Goal: Complete application form

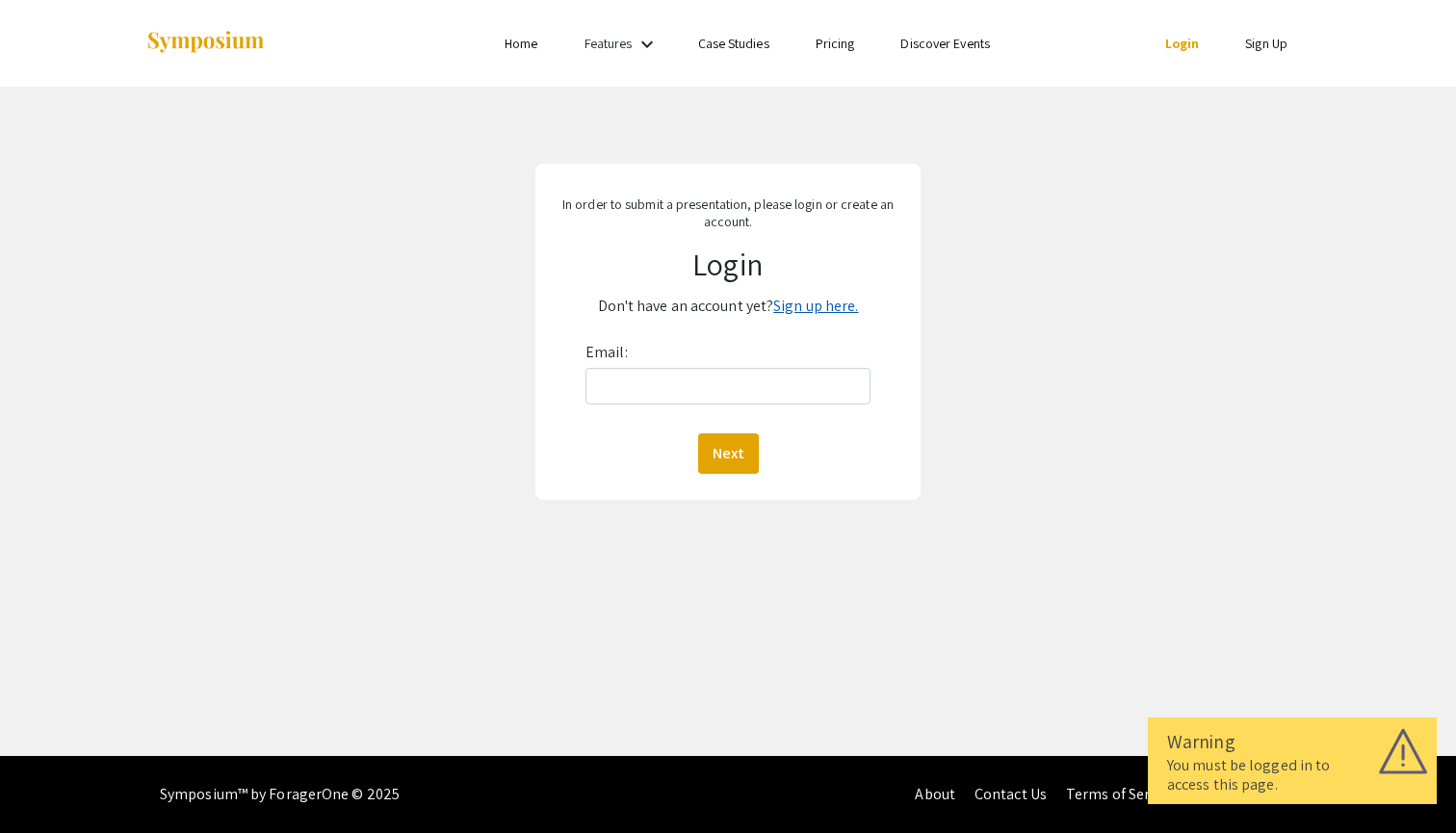
click at [812, 305] on link "Sign up here." at bounding box center [815, 306] width 85 height 21
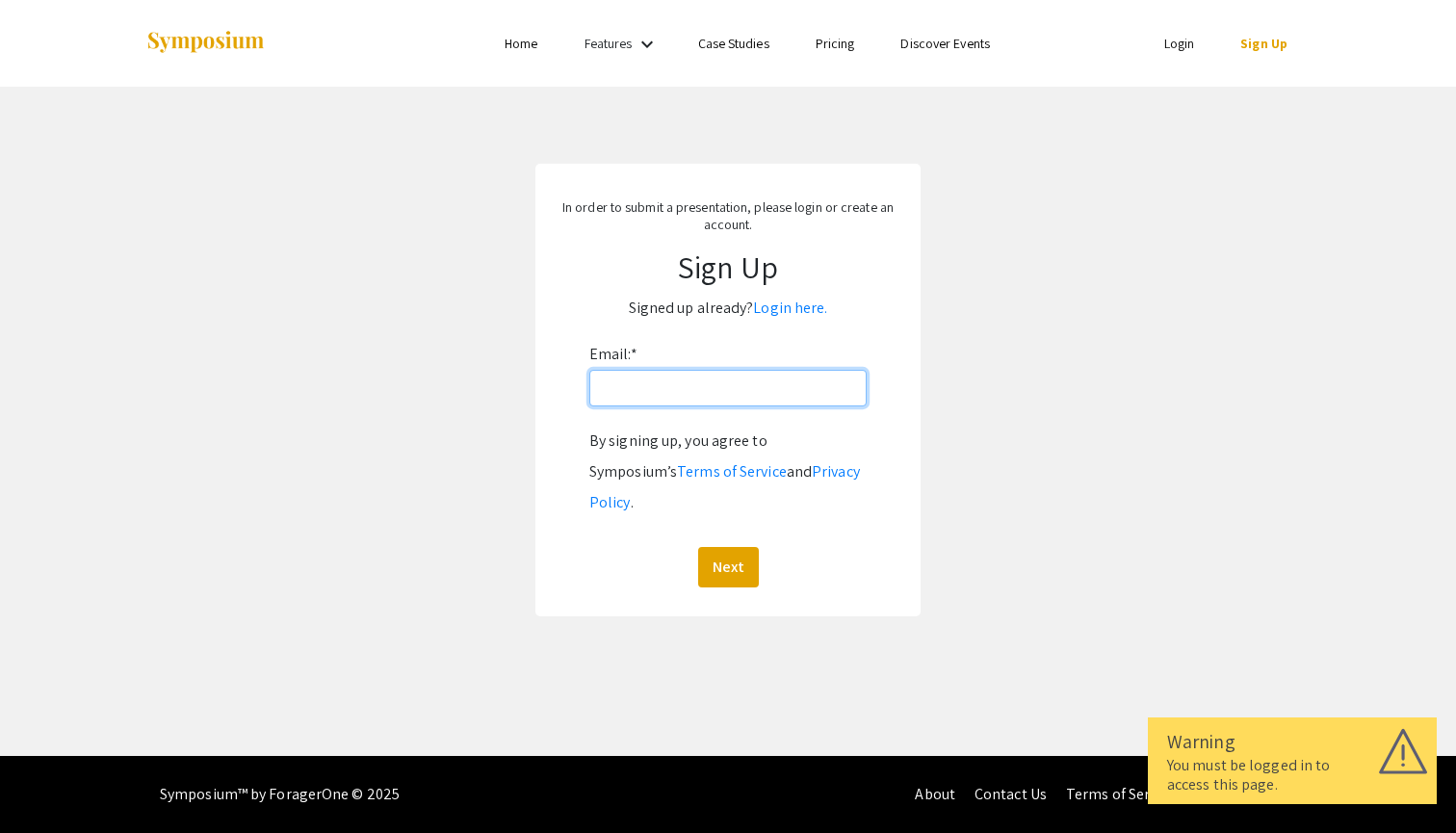
click at [638, 395] on input "Email: *" at bounding box center [728, 388] width 277 height 36
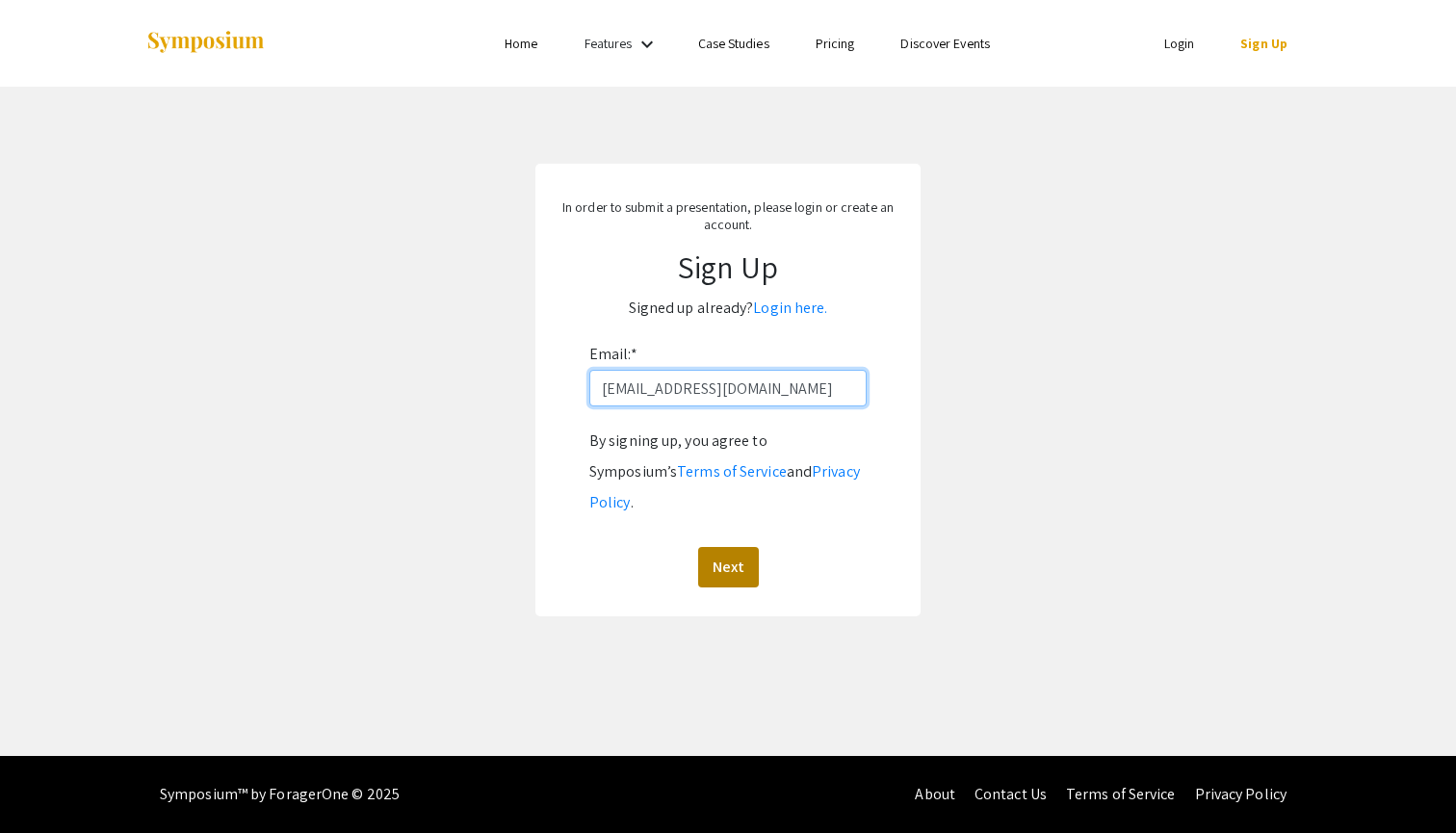
type input "keh00023@mix.wvu.edu"
click at [721, 547] on button "Next" at bounding box center [728, 566] width 61 height 40
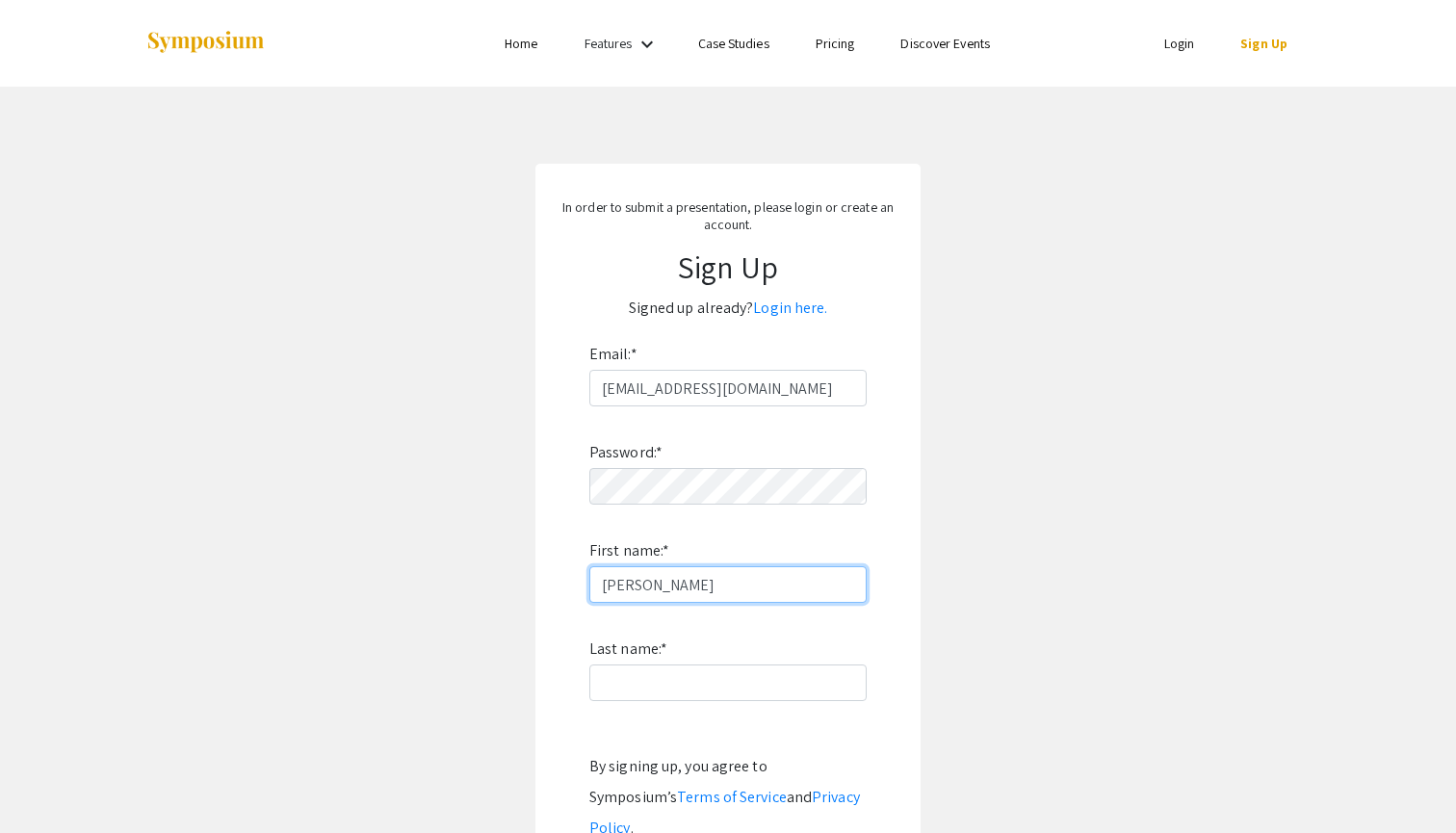
type input "Kaitlyn"
click at [613, 663] on label "Last name: *" at bounding box center [628, 649] width 78 height 31
click at [613, 664] on input "Last name: *" at bounding box center [728, 682] width 277 height 36
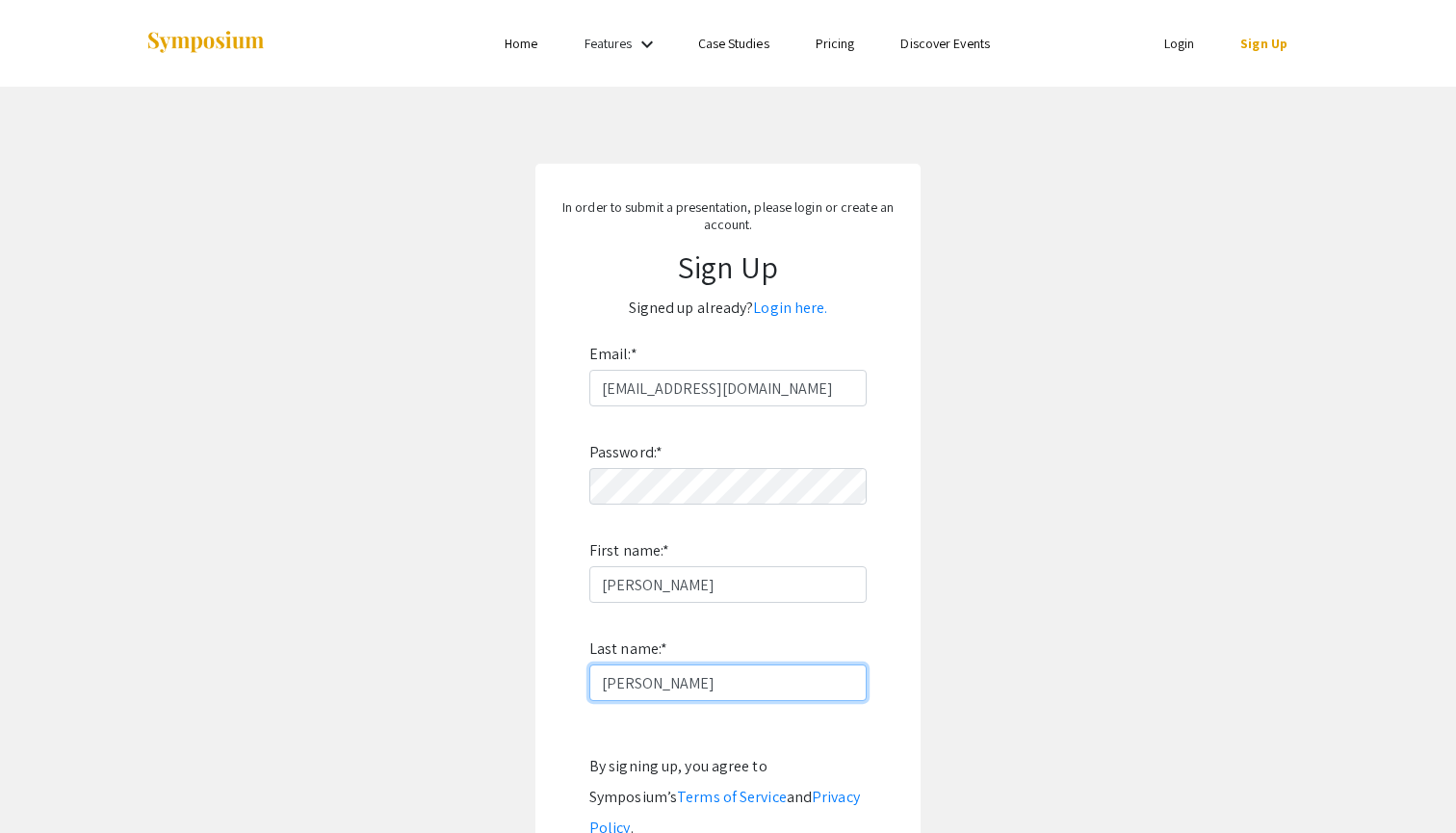
type input "Heintzelman"
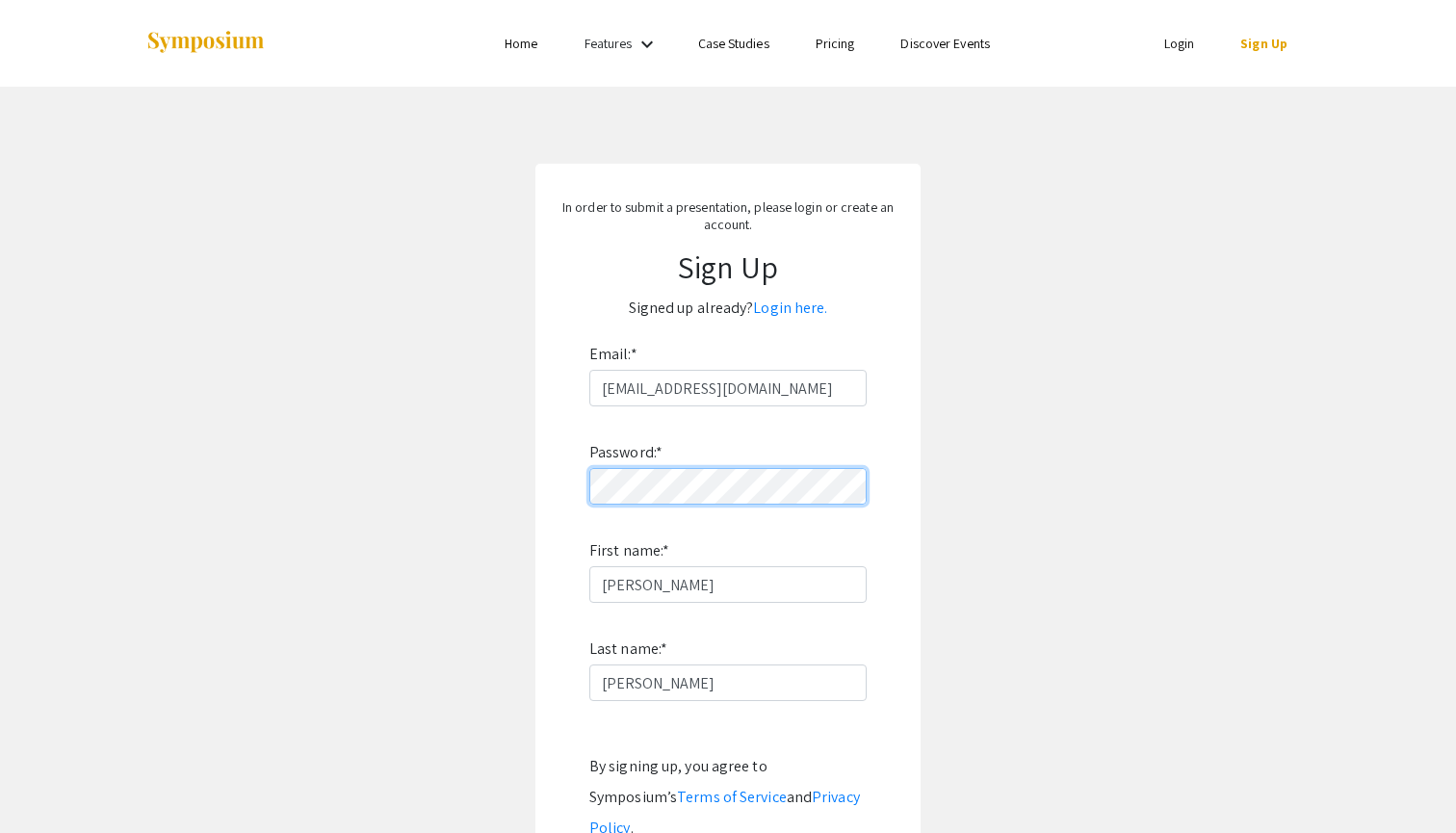
click at [574, 492] on form "Email: * keh00023@mix.wvu.edu Password: * First name: * Kaitlyn Last name: * He…" at bounding box center [728, 626] width 347 height 574
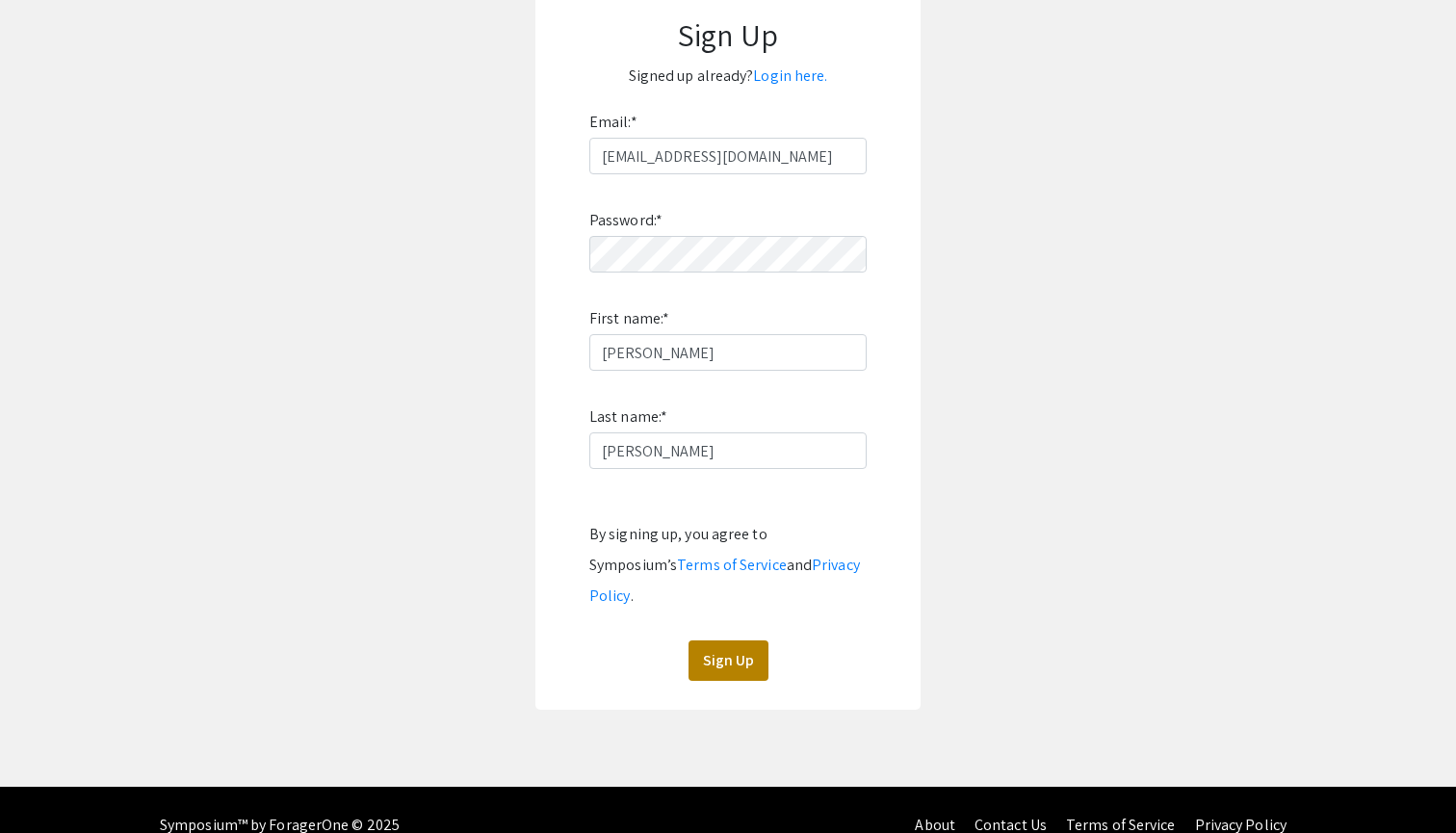
click at [720, 641] on button "Sign Up" at bounding box center [728, 660] width 80 height 40
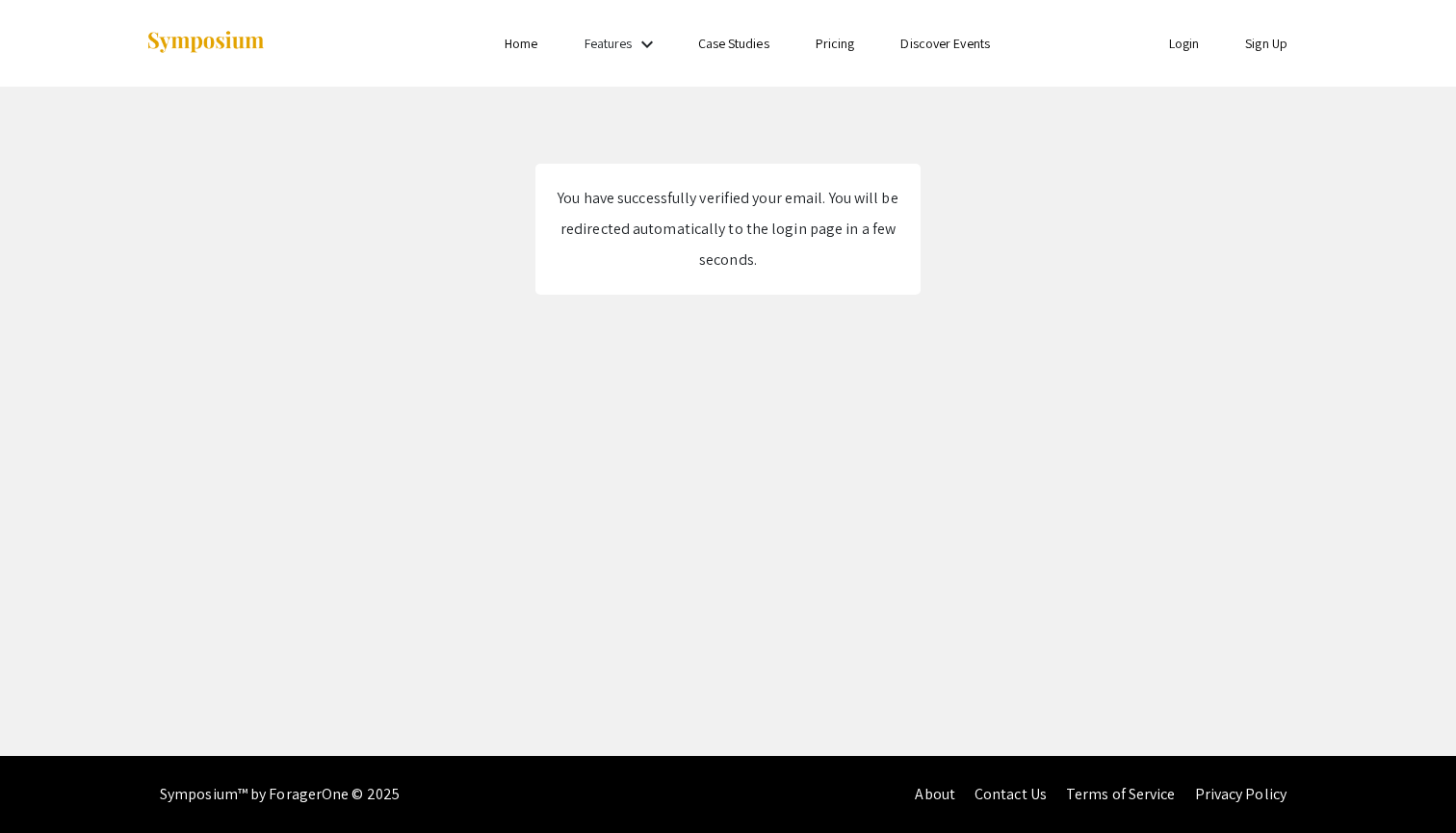
click at [1151, 52] on li "Login" at bounding box center [1184, 44] width 77 height 23
click at [1169, 48] on link "Login" at bounding box center [1185, 43] width 31 height 18
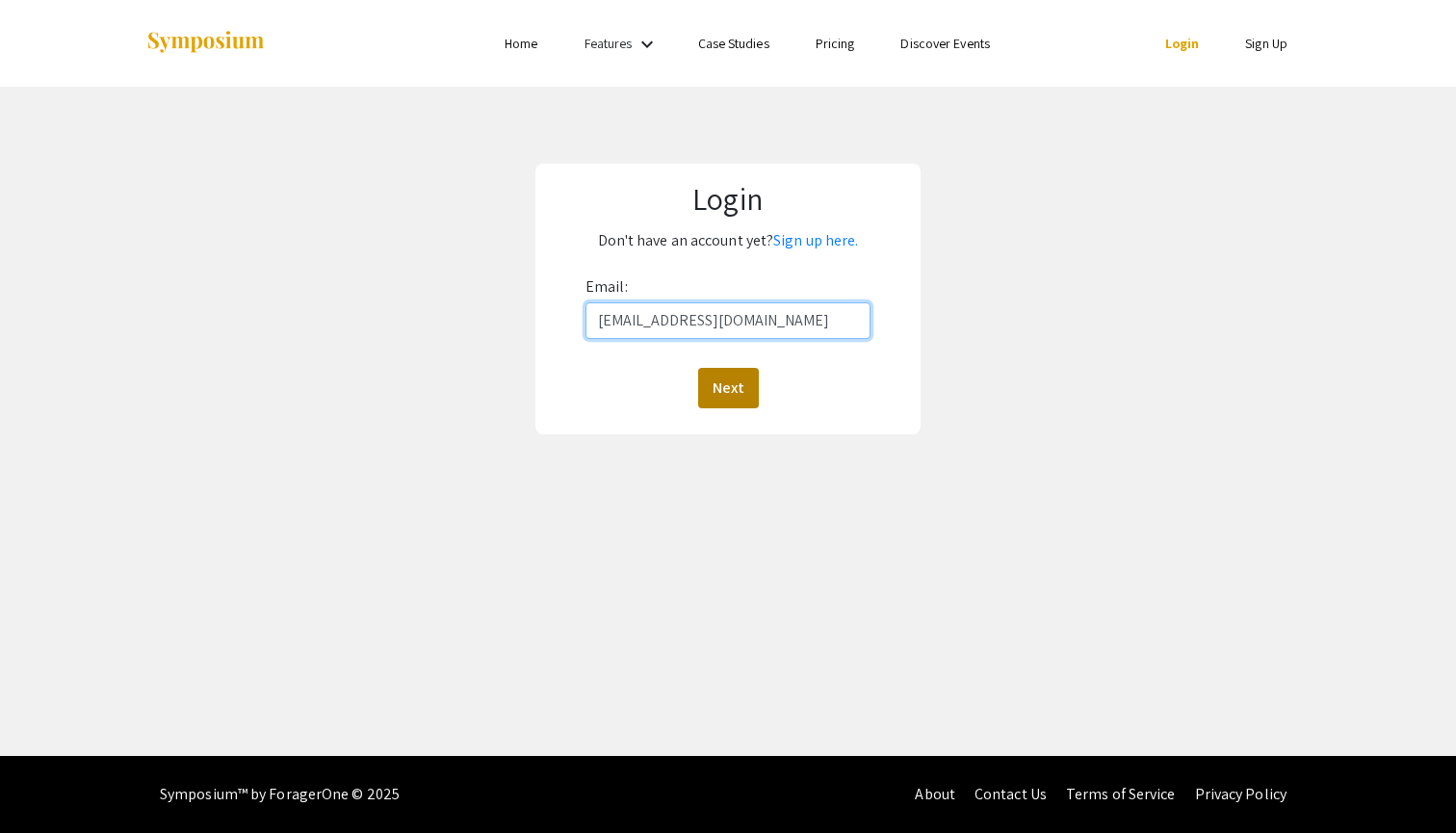
type input "keh00023@mix.wvu.edu"
click at [722, 375] on button "Next" at bounding box center [728, 388] width 61 height 40
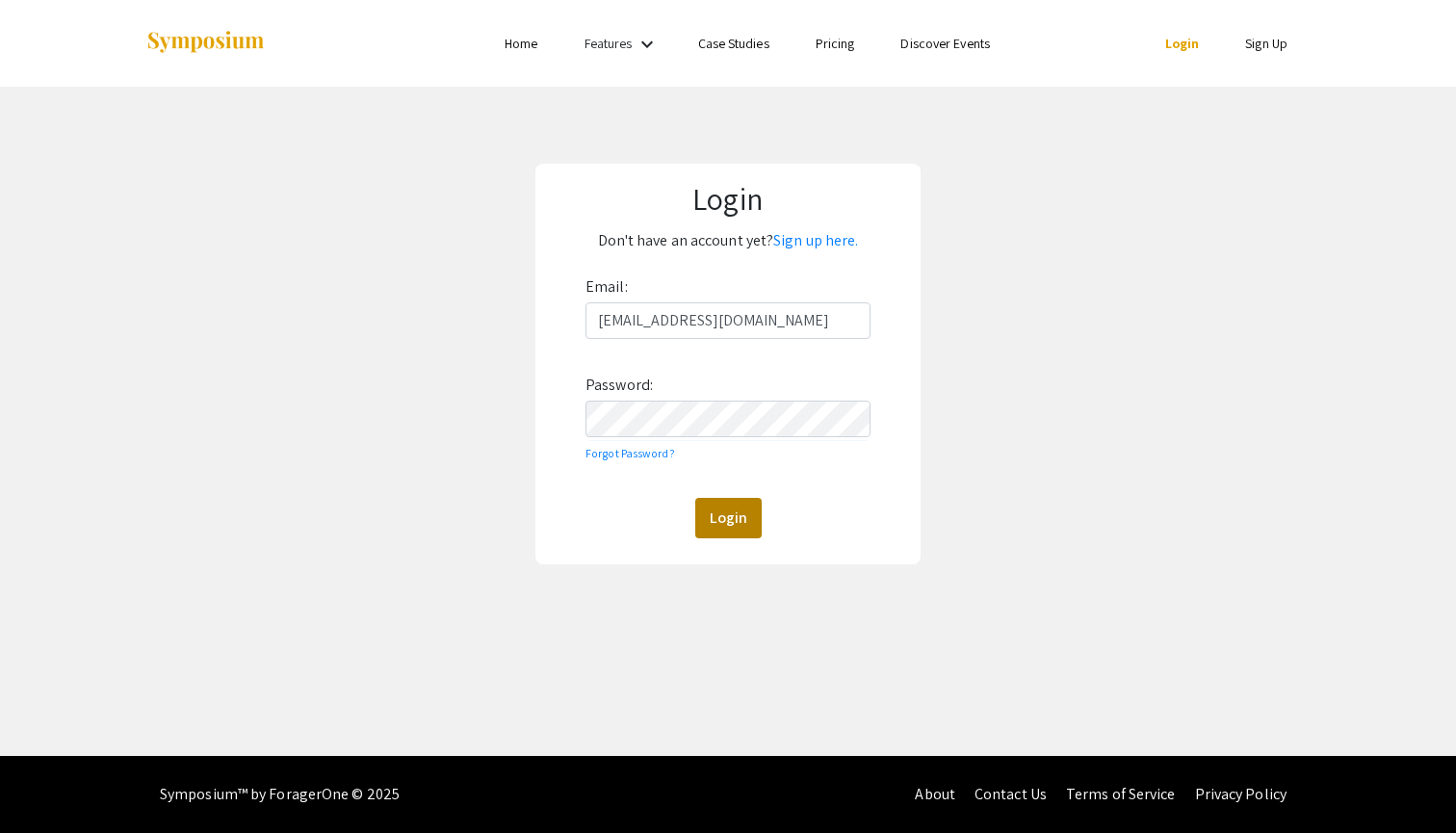
click at [721, 525] on button "Login" at bounding box center [728, 518] width 66 height 40
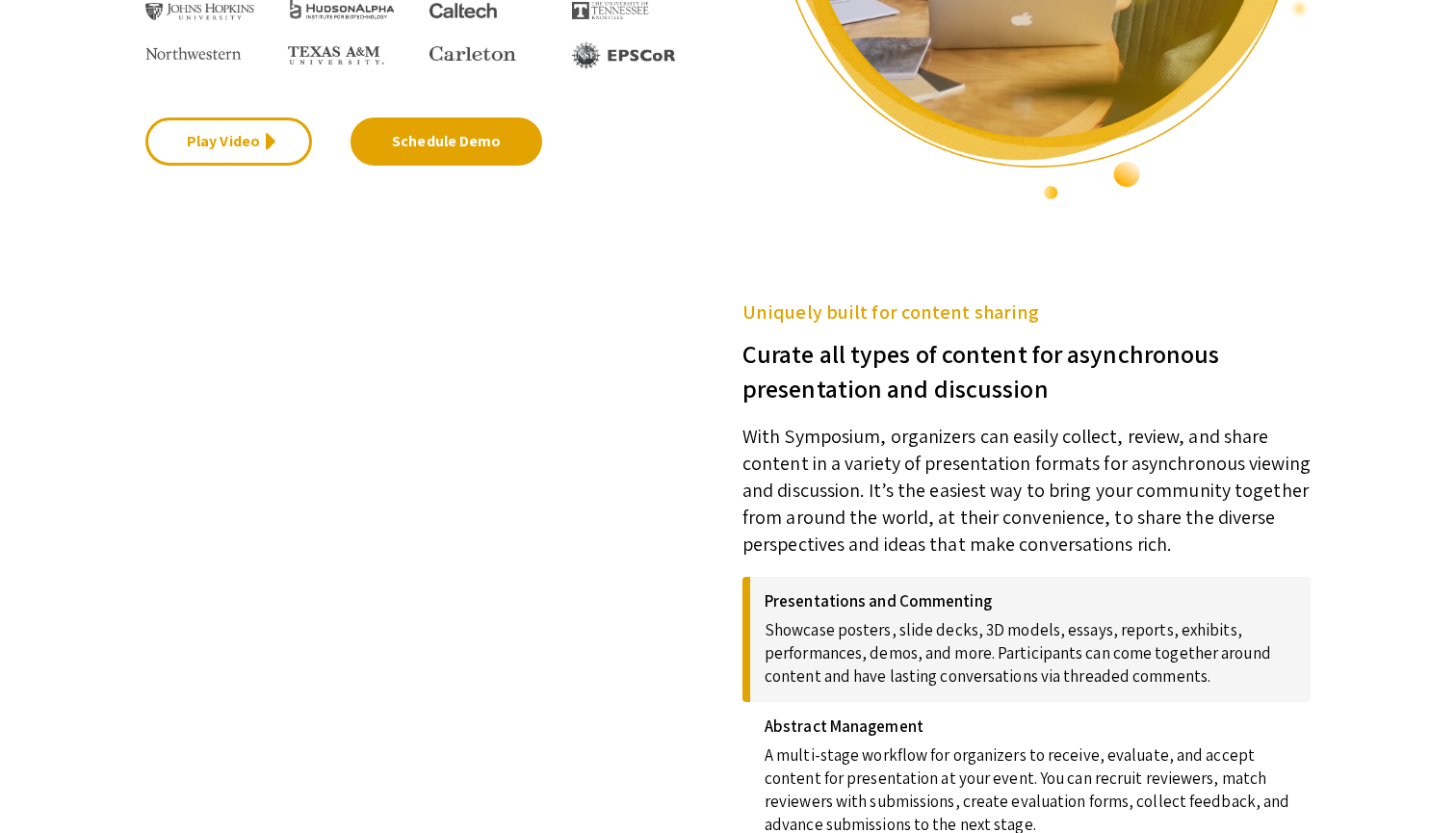
scroll to position [446, 0]
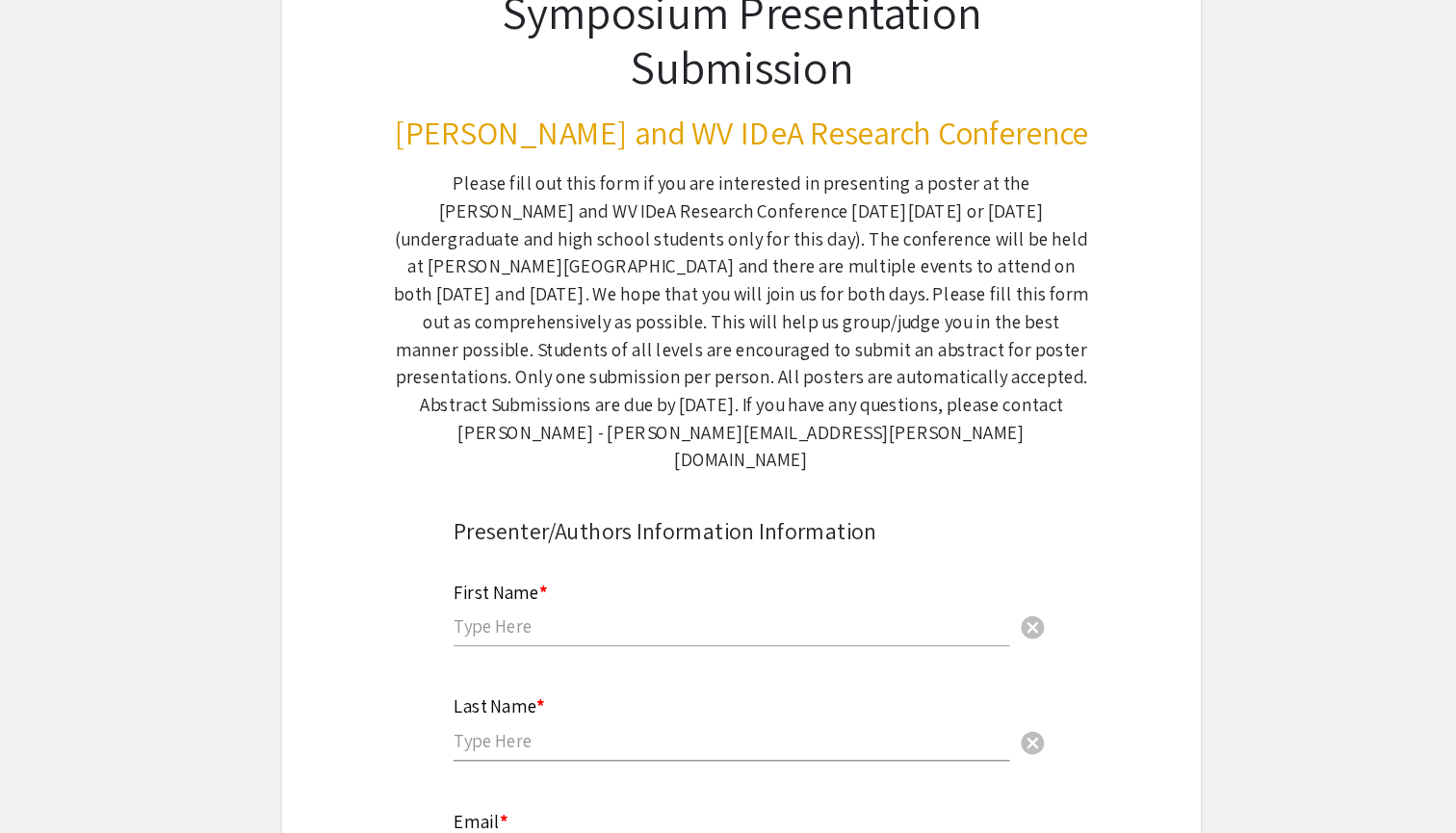
scroll to position [134, 0]
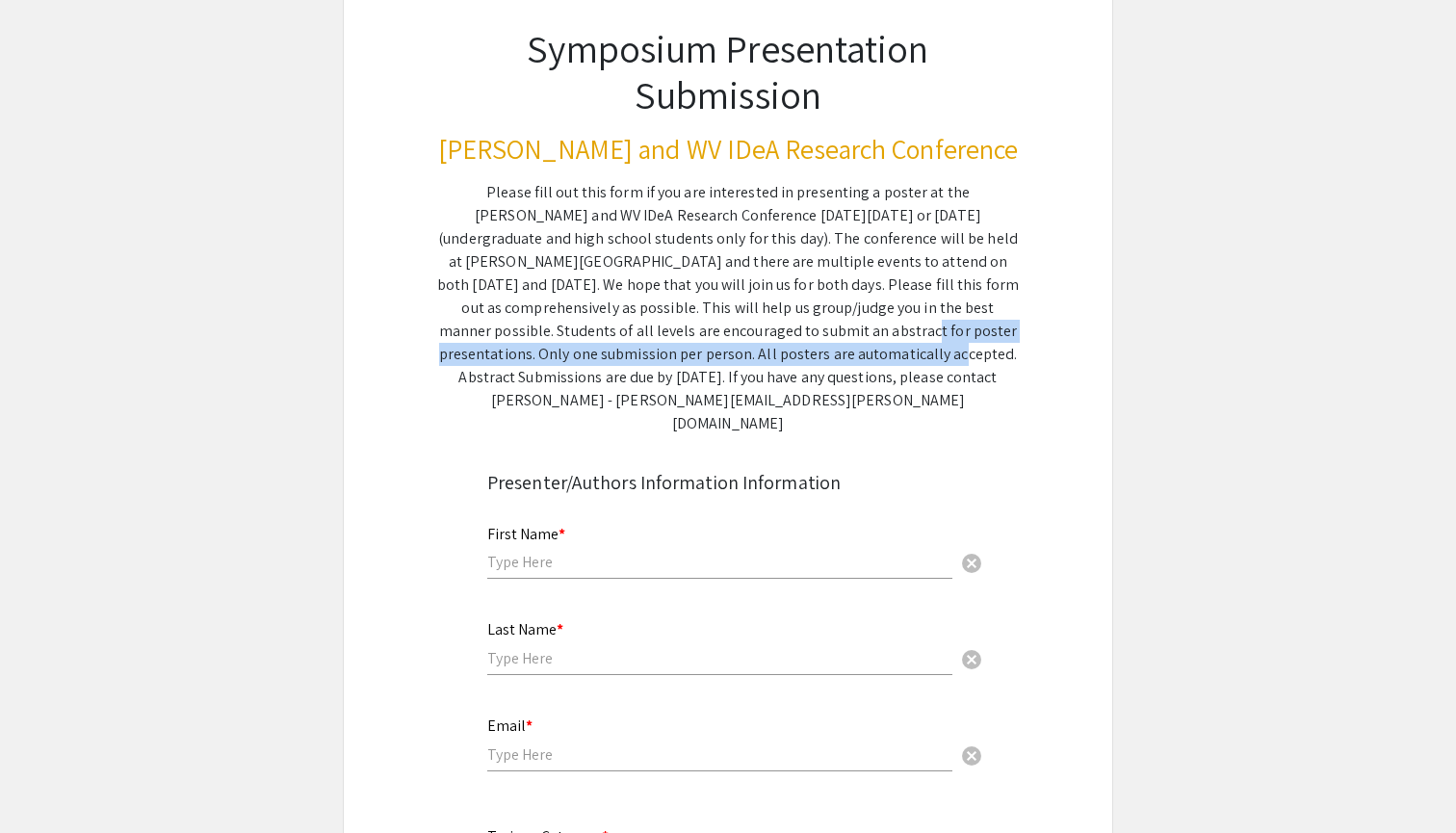
drag, startPoint x: 578, startPoint y: 339, endPoint x: 615, endPoint y: 358, distance: 41.6
click at [615, 358] on div "Please fill out this form if you are interested in presenting a poster at the […" at bounding box center [728, 308] width 581 height 254
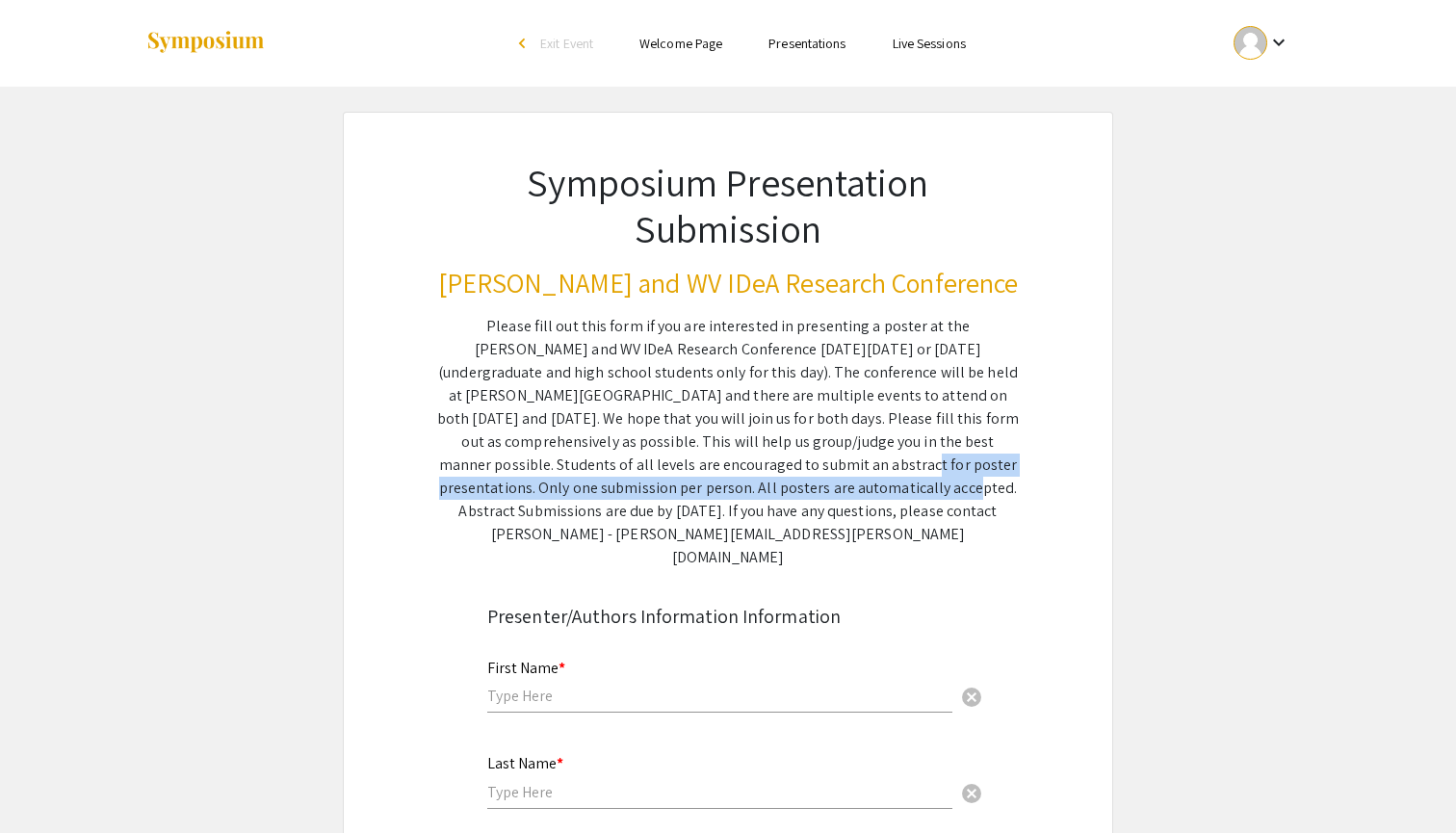
scroll to position [0, 0]
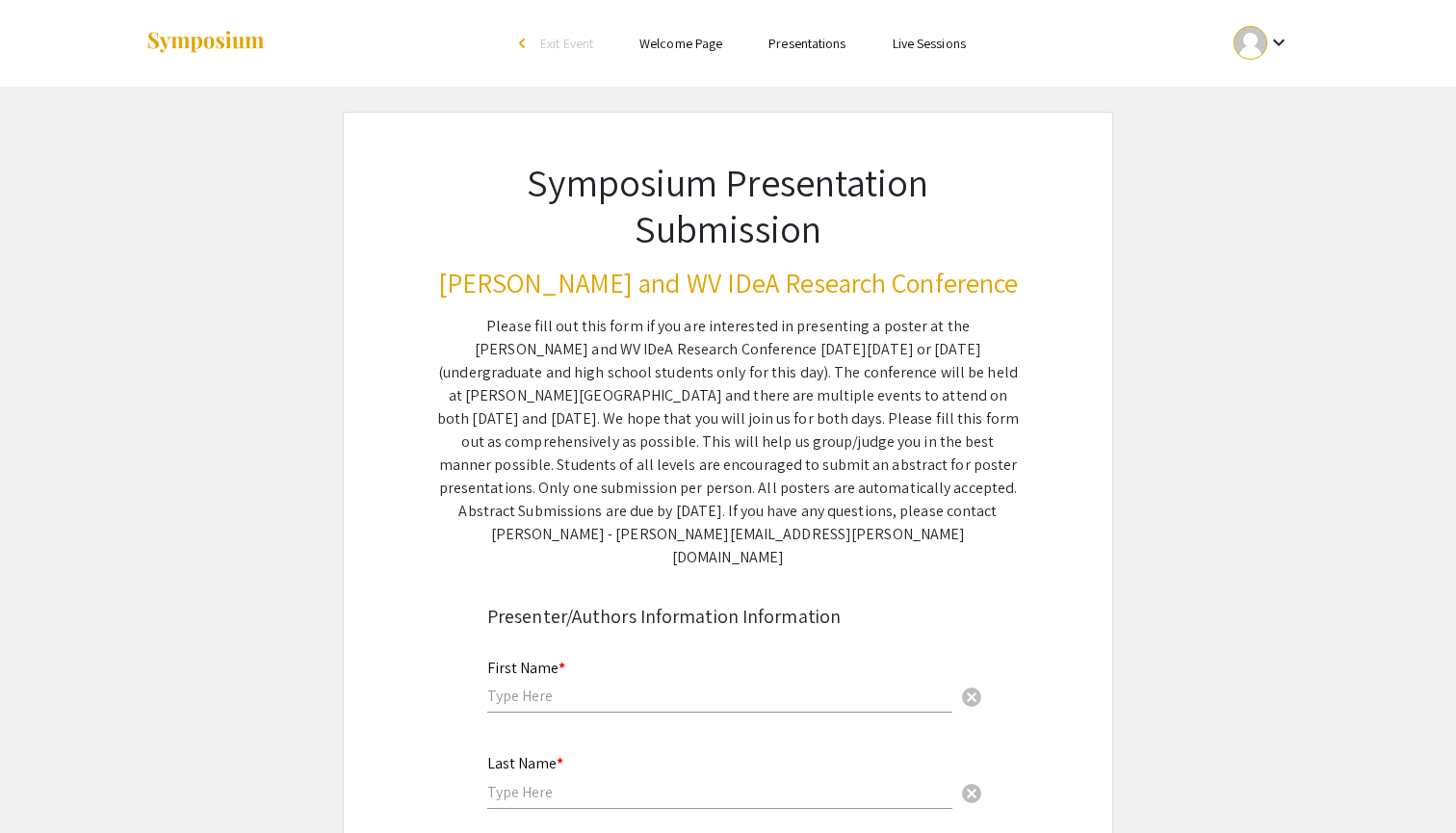
click at [617, 437] on div "Please fill out this form if you are interested in presenting a poster at the […" at bounding box center [728, 441] width 581 height 254
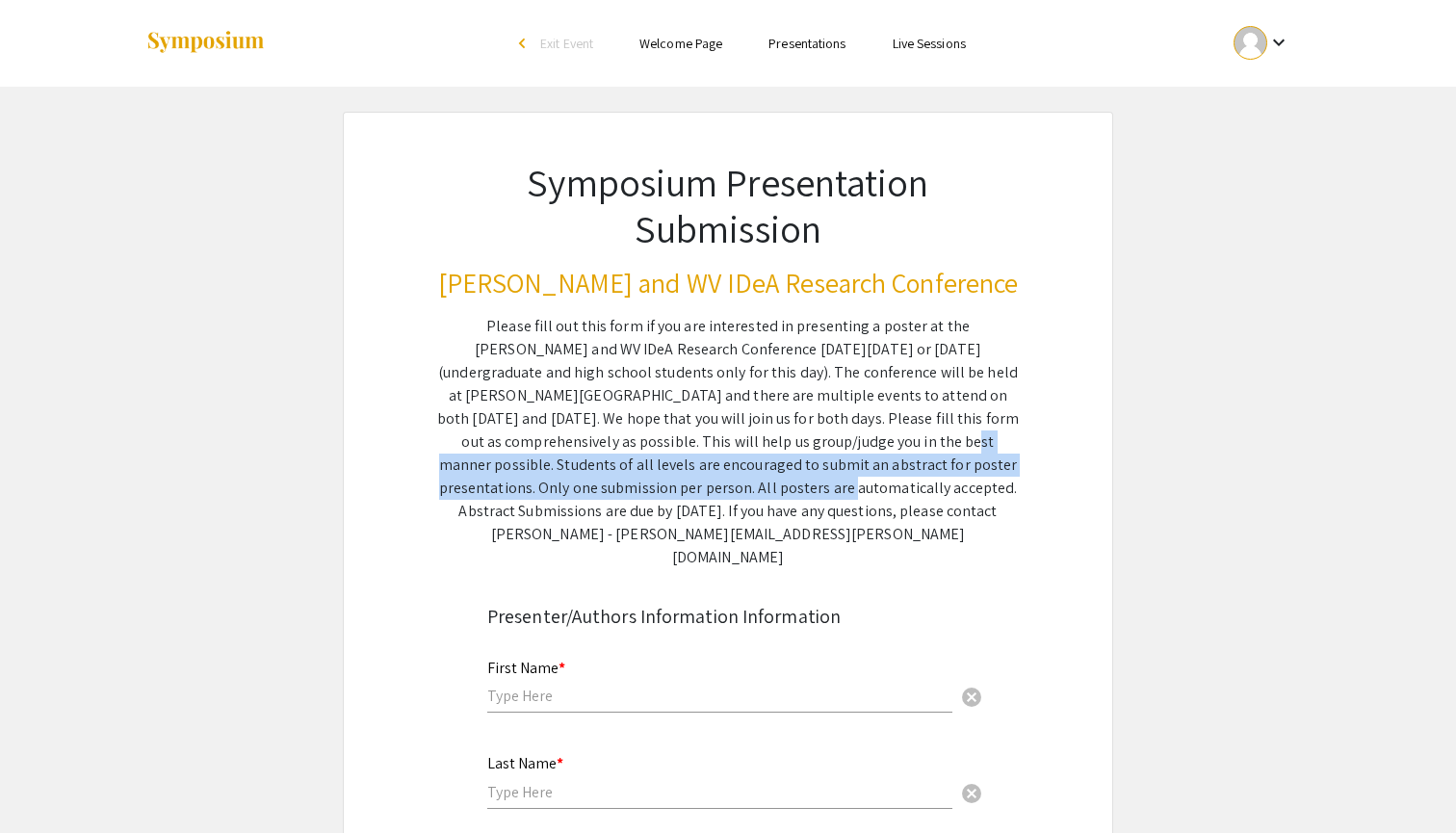
drag, startPoint x: 617, startPoint y: 437, endPoint x: 508, endPoint y: 482, distance: 117.9
click at [508, 482] on div "Please fill out this form if you are interested in presenting a poster at the […" at bounding box center [728, 441] width 581 height 254
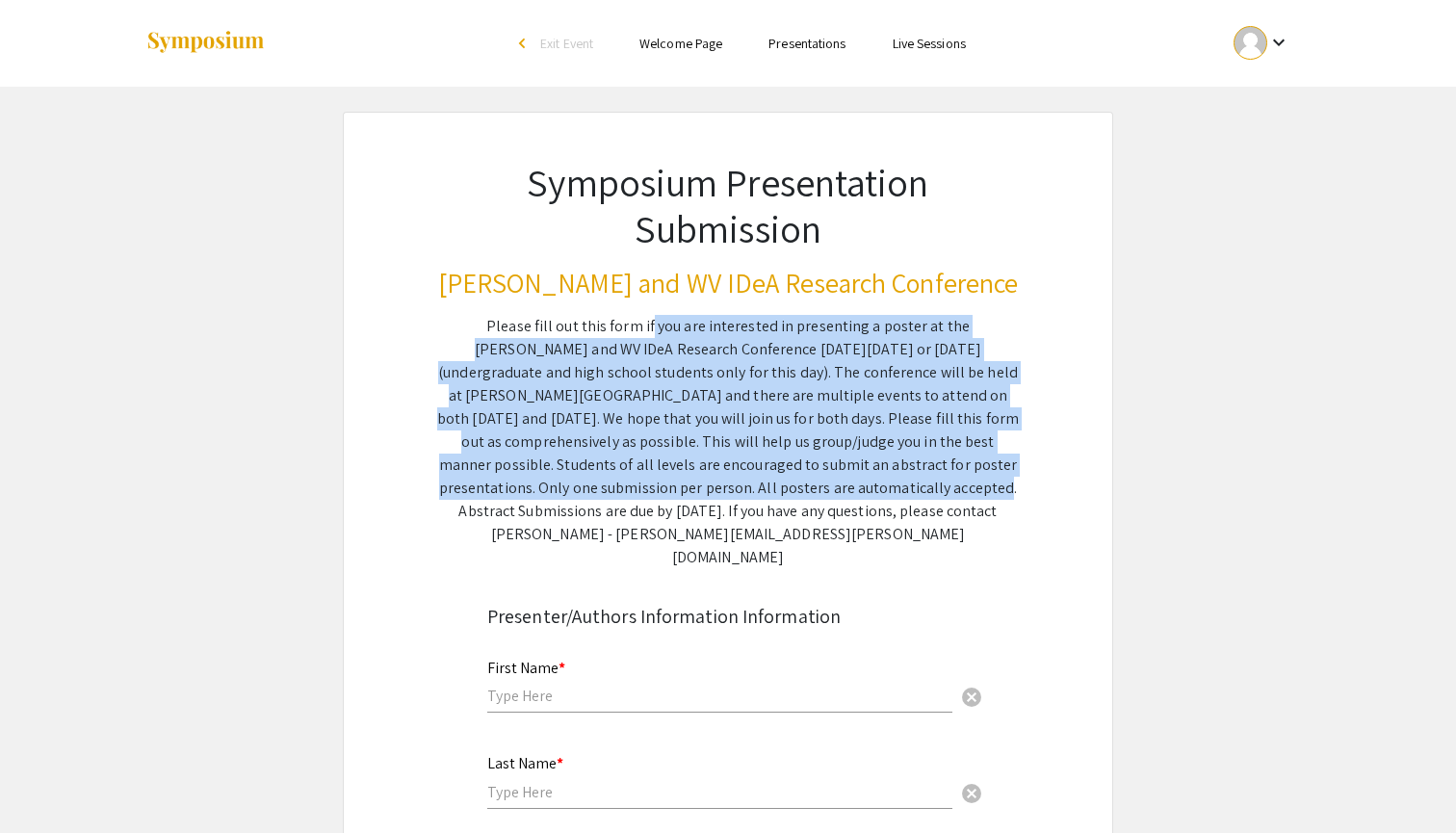
drag, startPoint x: 596, startPoint y: 318, endPoint x: 651, endPoint y: 489, distance: 179.6
click at [651, 489] on div "Please fill out this form if you are interested in presenting a poster at the […" at bounding box center [728, 441] width 581 height 254
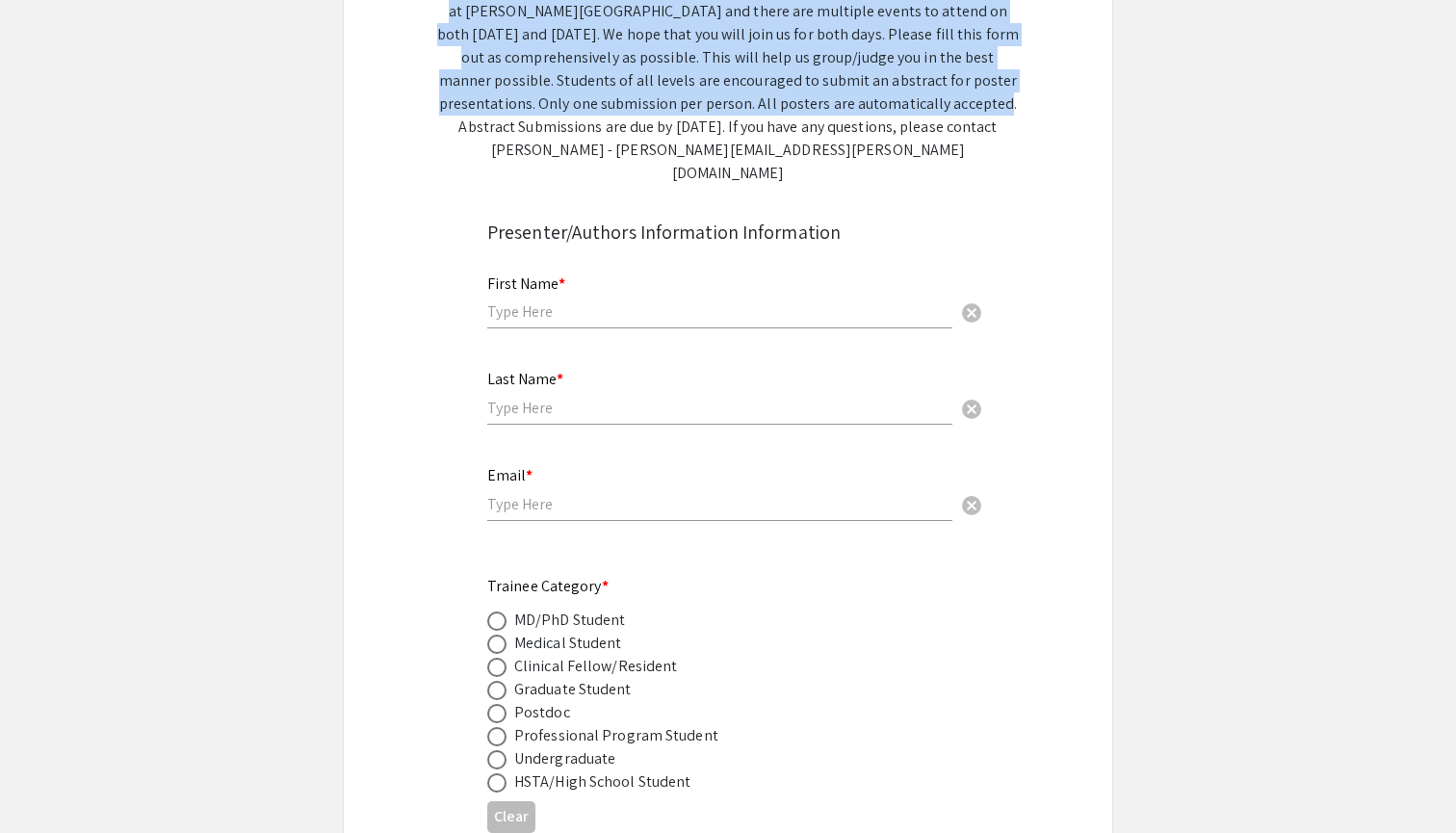
scroll to position [396, 0]
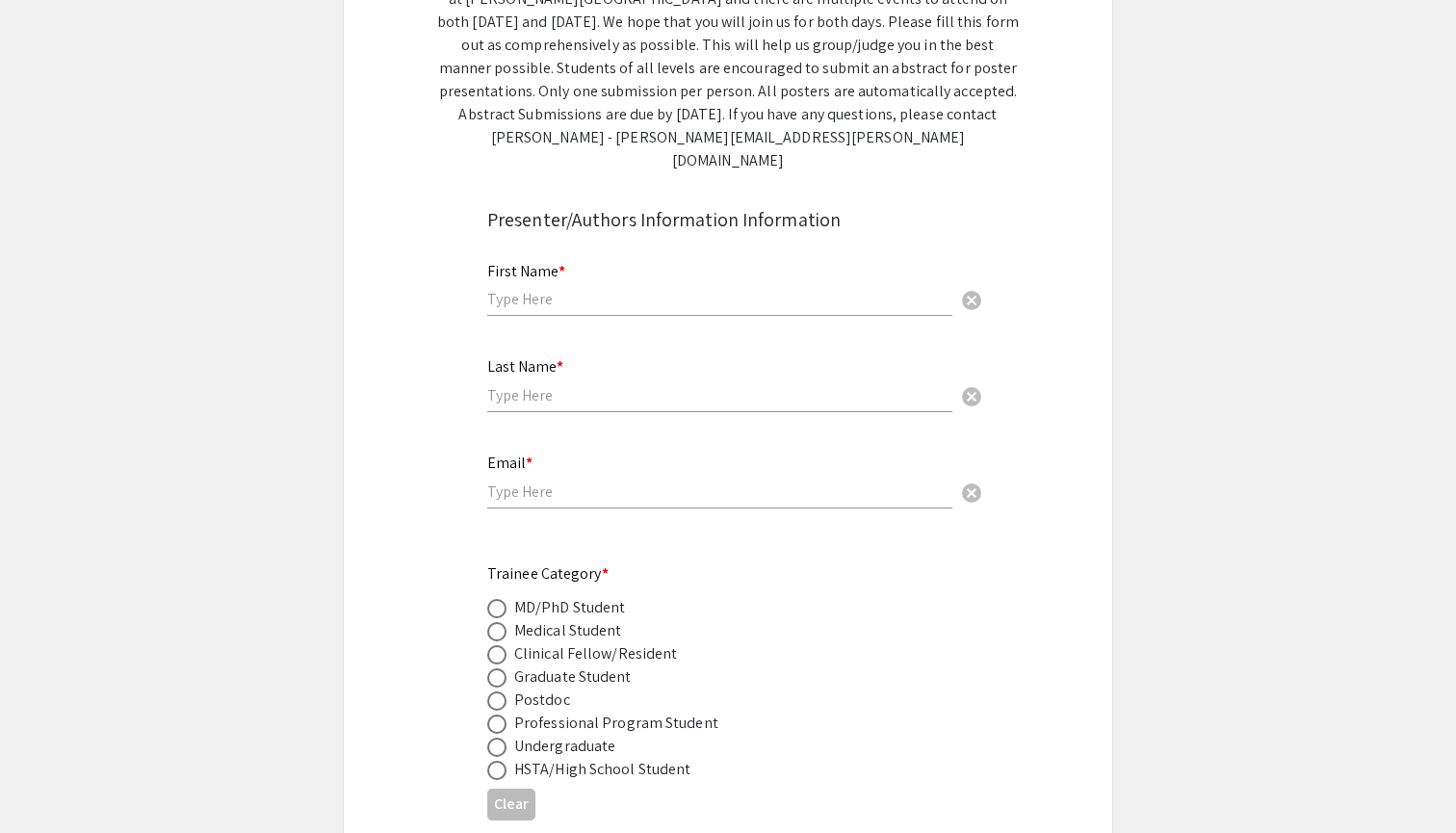
click at [566, 596] on div "MD/PhD Student" at bounding box center [568, 607] width 110 height 23
click at [567, 596] on div "MD/PhD Student" at bounding box center [568, 607] width 110 height 23
click at [520, 596] on div "MD/PhD Student" at bounding box center [568, 607] width 110 height 23
click at [512, 599] on label at bounding box center [501, 608] width 27 height 20
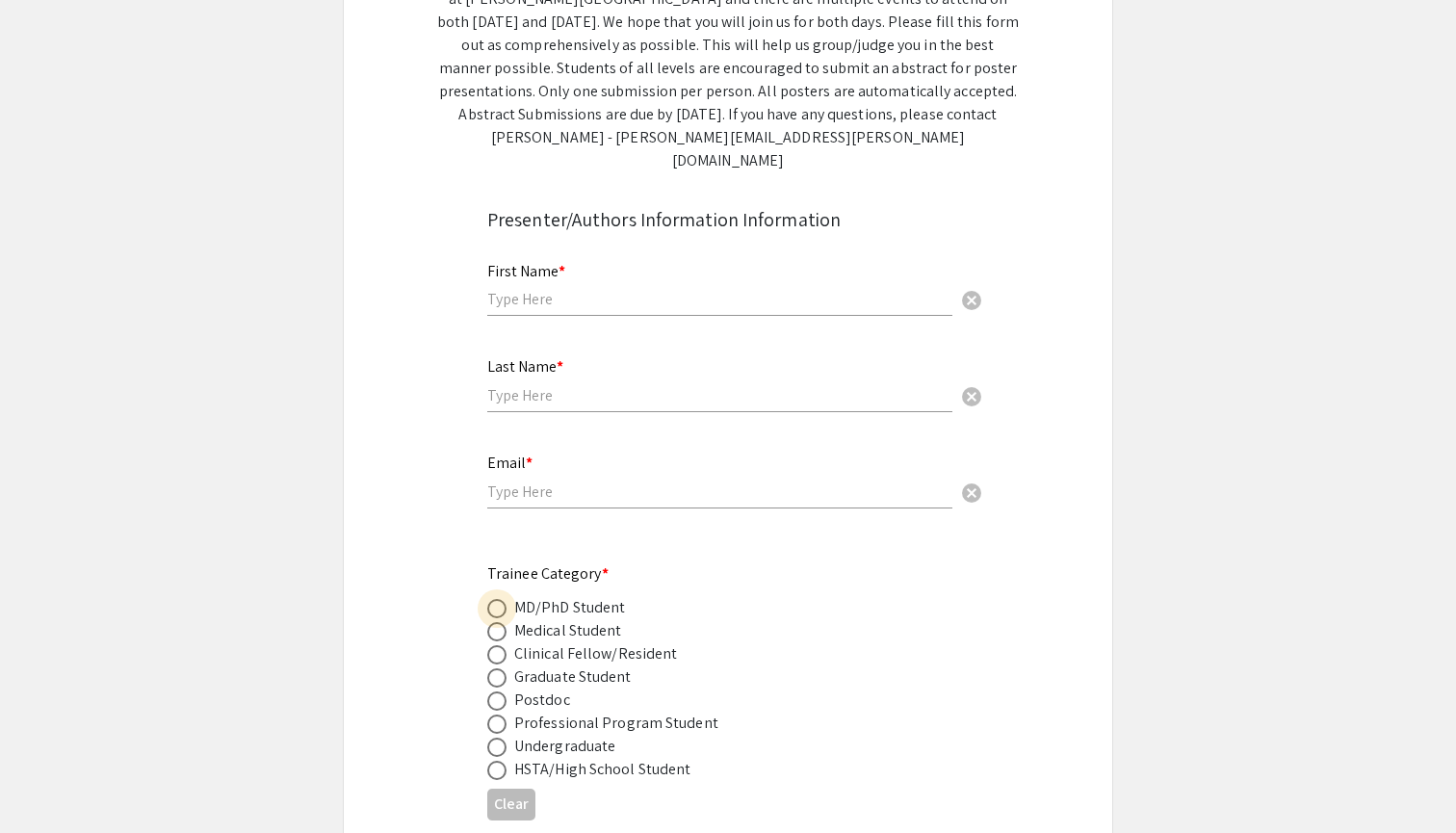
click at [507, 599] on input "radio" at bounding box center [497, 608] width 20 height 20
radio input "true"
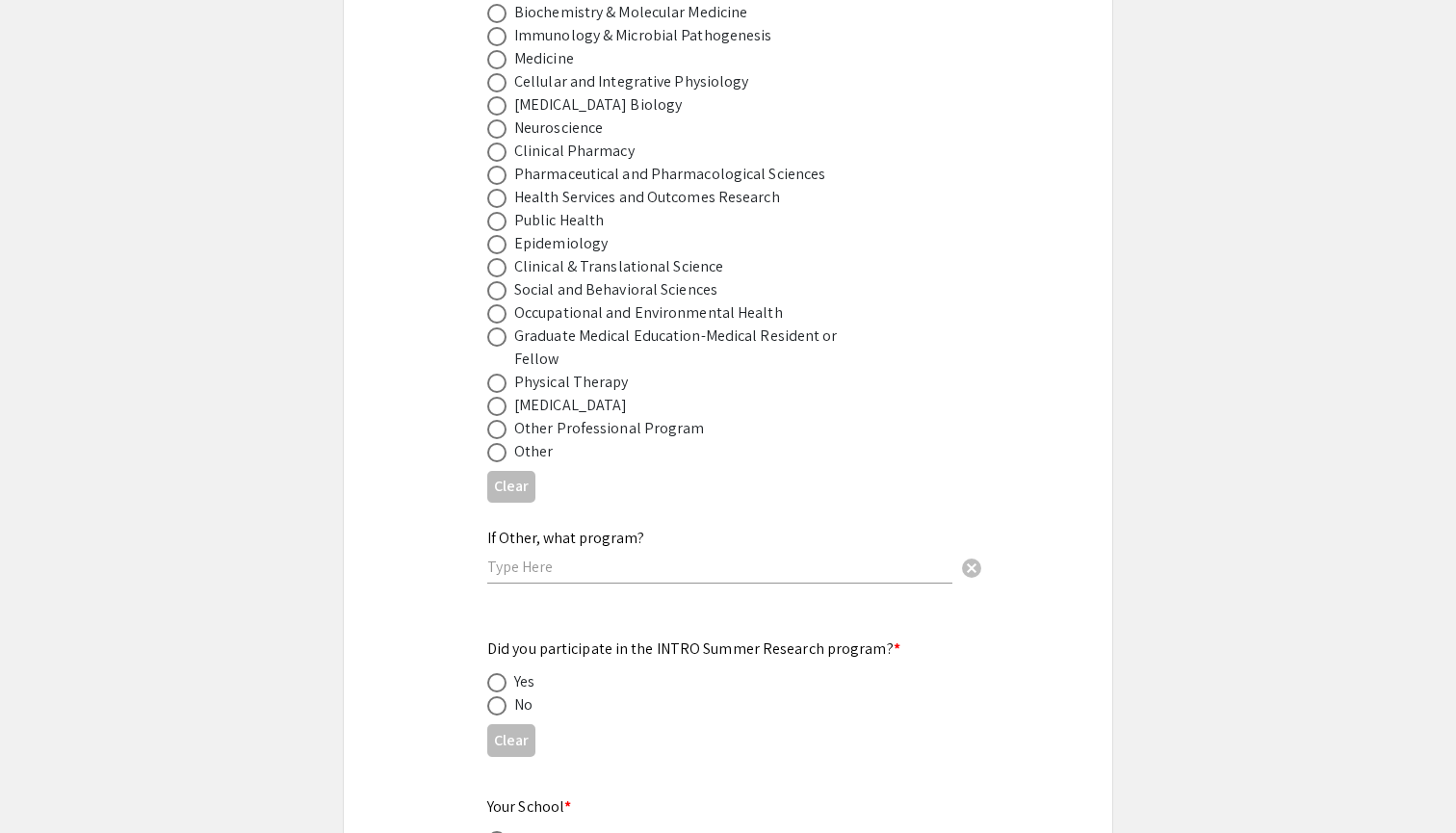
scroll to position [1647, 0]
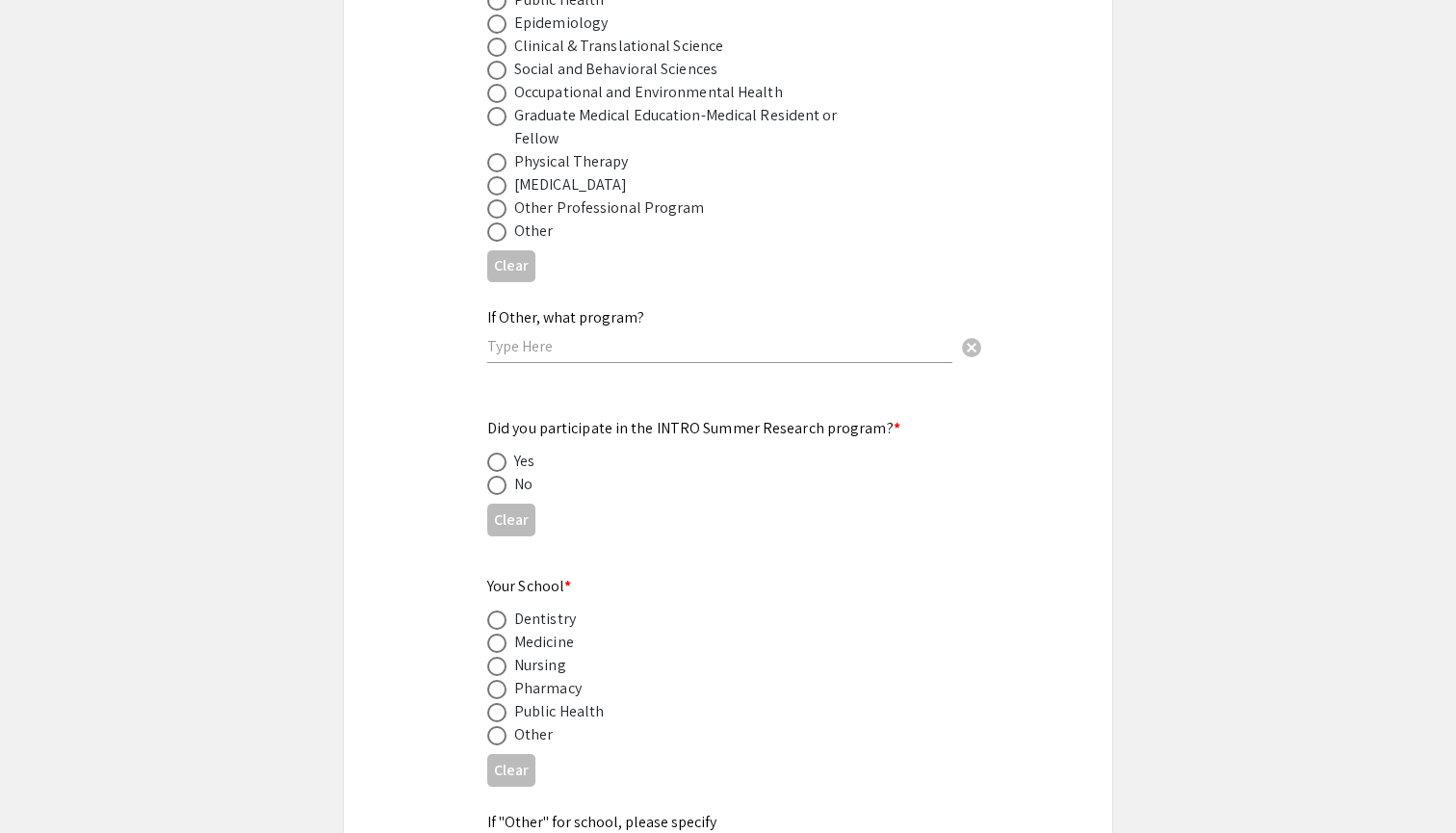
click at [517, 473] on div "No" at bounding box center [522, 484] width 19 height 23
click at [503, 476] on span at bounding box center [497, 485] width 20 height 20
click at [503, 476] on input "radio" at bounding box center [497, 485] width 20 height 20
radio input "true"
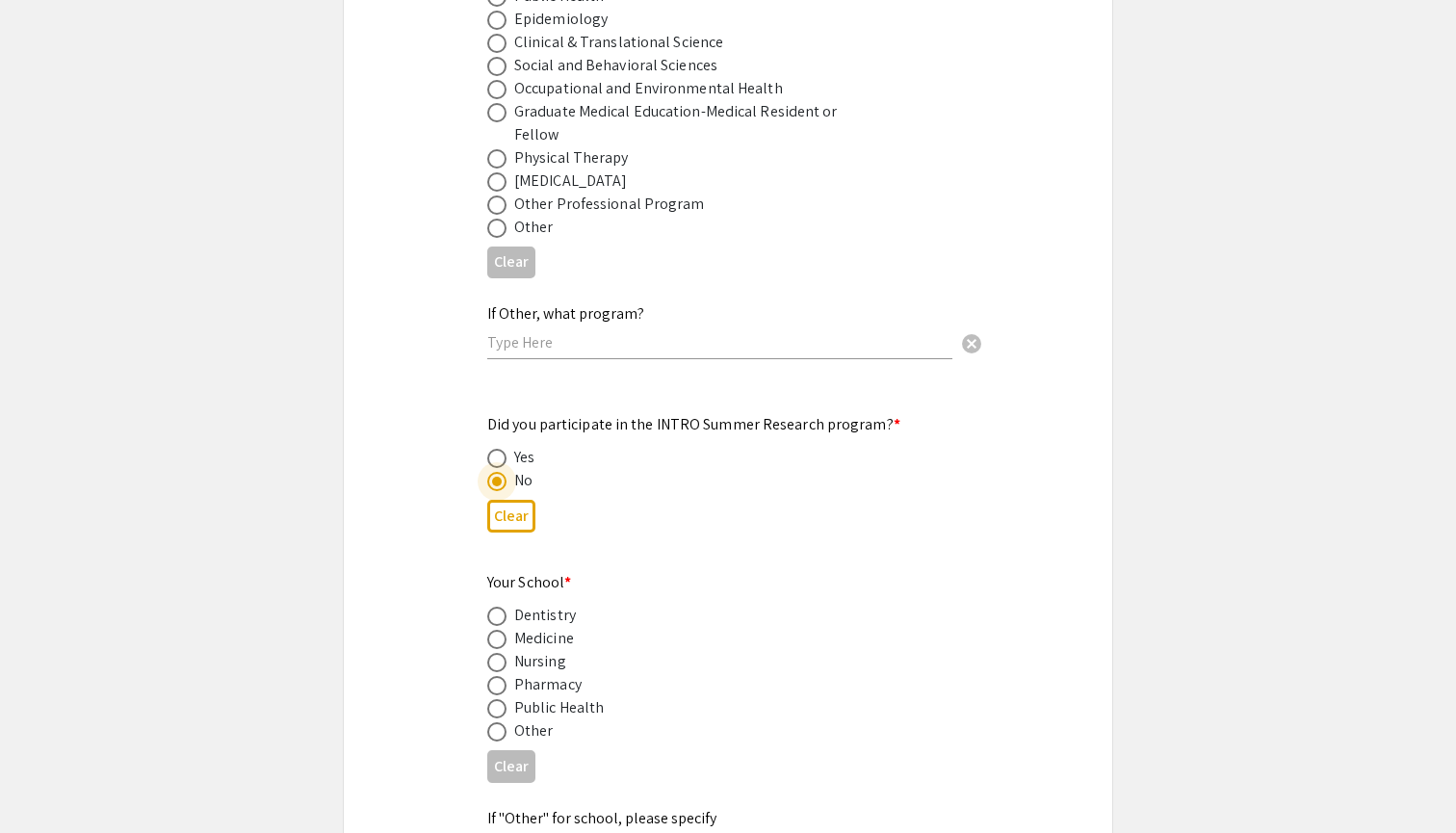
click at [499, 630] on span at bounding box center [497, 640] width 20 height 20
click at [499, 630] on input "radio" at bounding box center [497, 640] width 20 height 20
radio input "true"
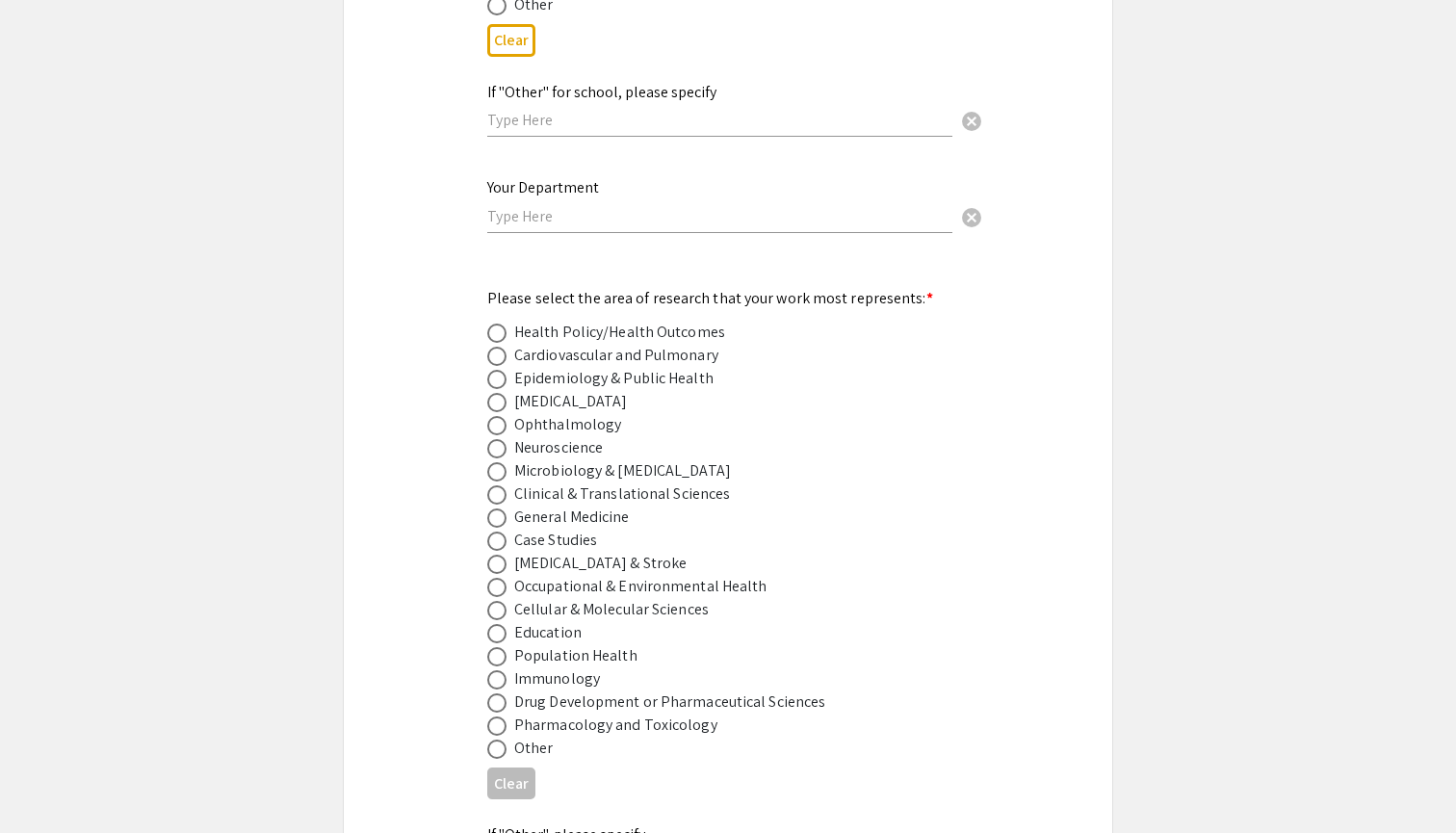
scroll to position [2378, 0]
click at [579, 551] on div "[MEDICAL_DATA] & Stroke" at bounding box center [600, 562] width 172 height 23
click at [494, 438] on span at bounding box center [497, 448] width 20 height 20
click at [494, 438] on input "radio" at bounding box center [497, 448] width 20 height 20
radio input "true"
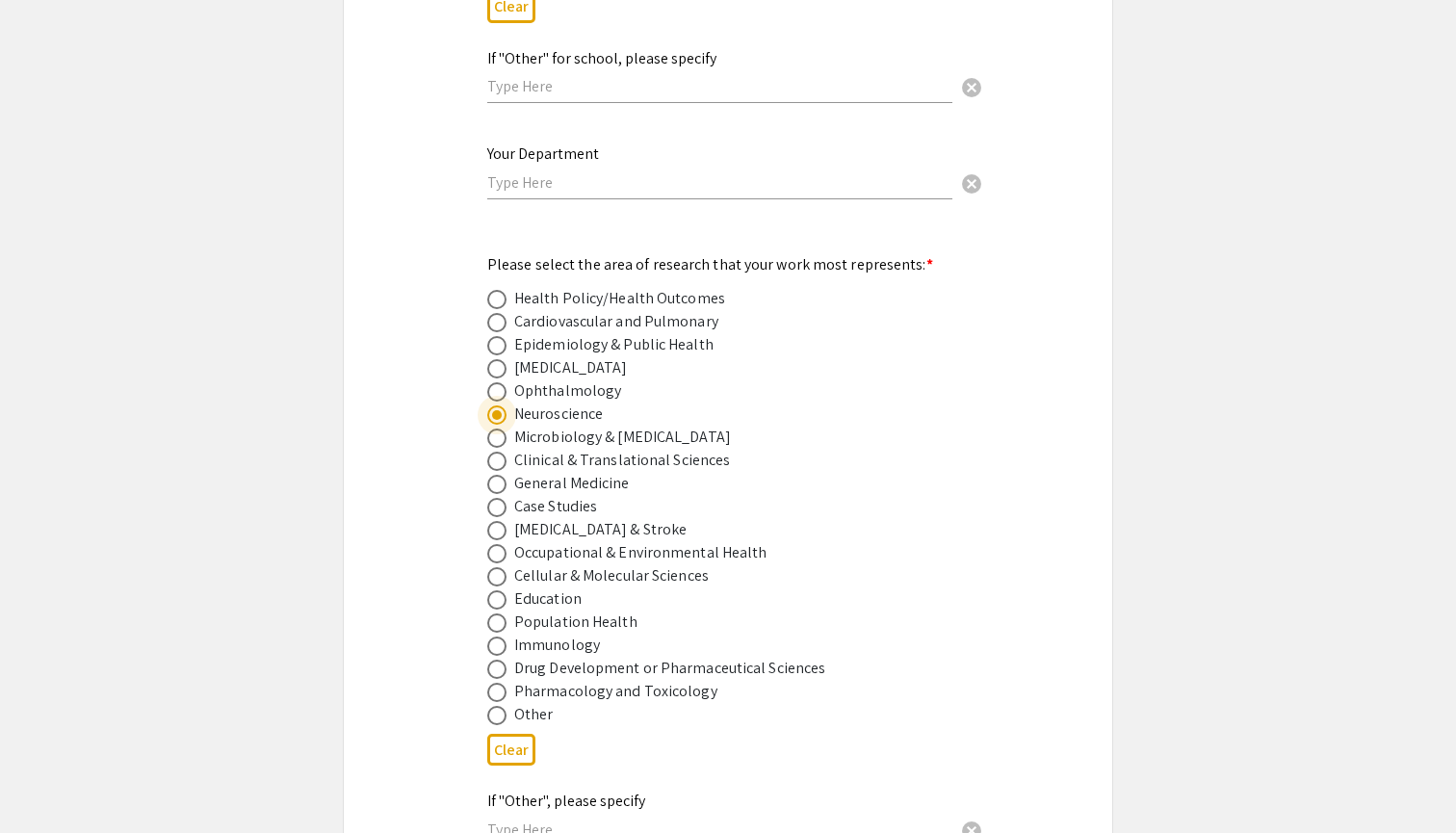
scroll to position [2414, 0]
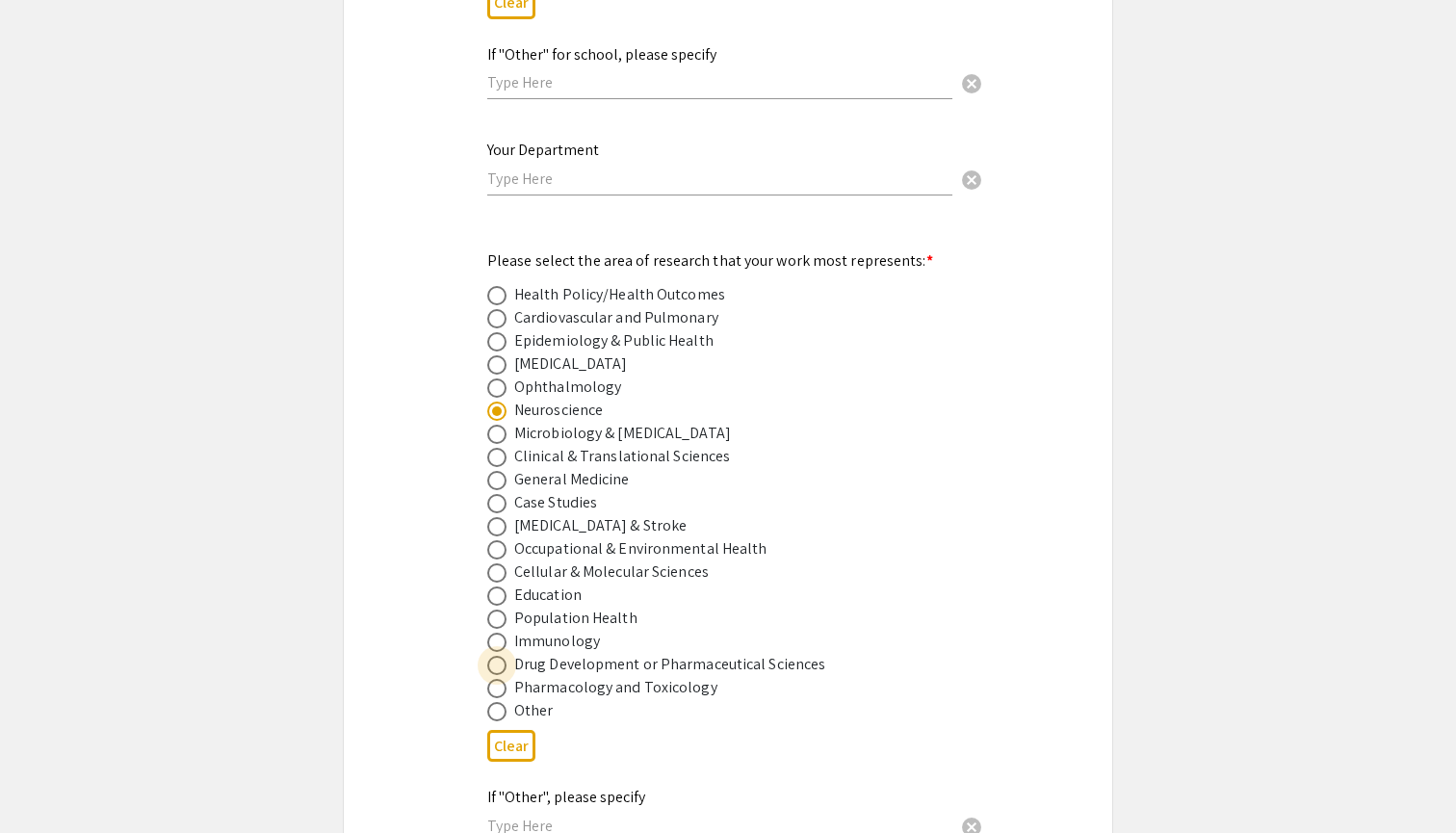
click at [508, 655] on label at bounding box center [501, 665] width 27 height 20
click at [507, 655] on input "radio" at bounding box center [497, 665] width 20 height 20
radio input "true"
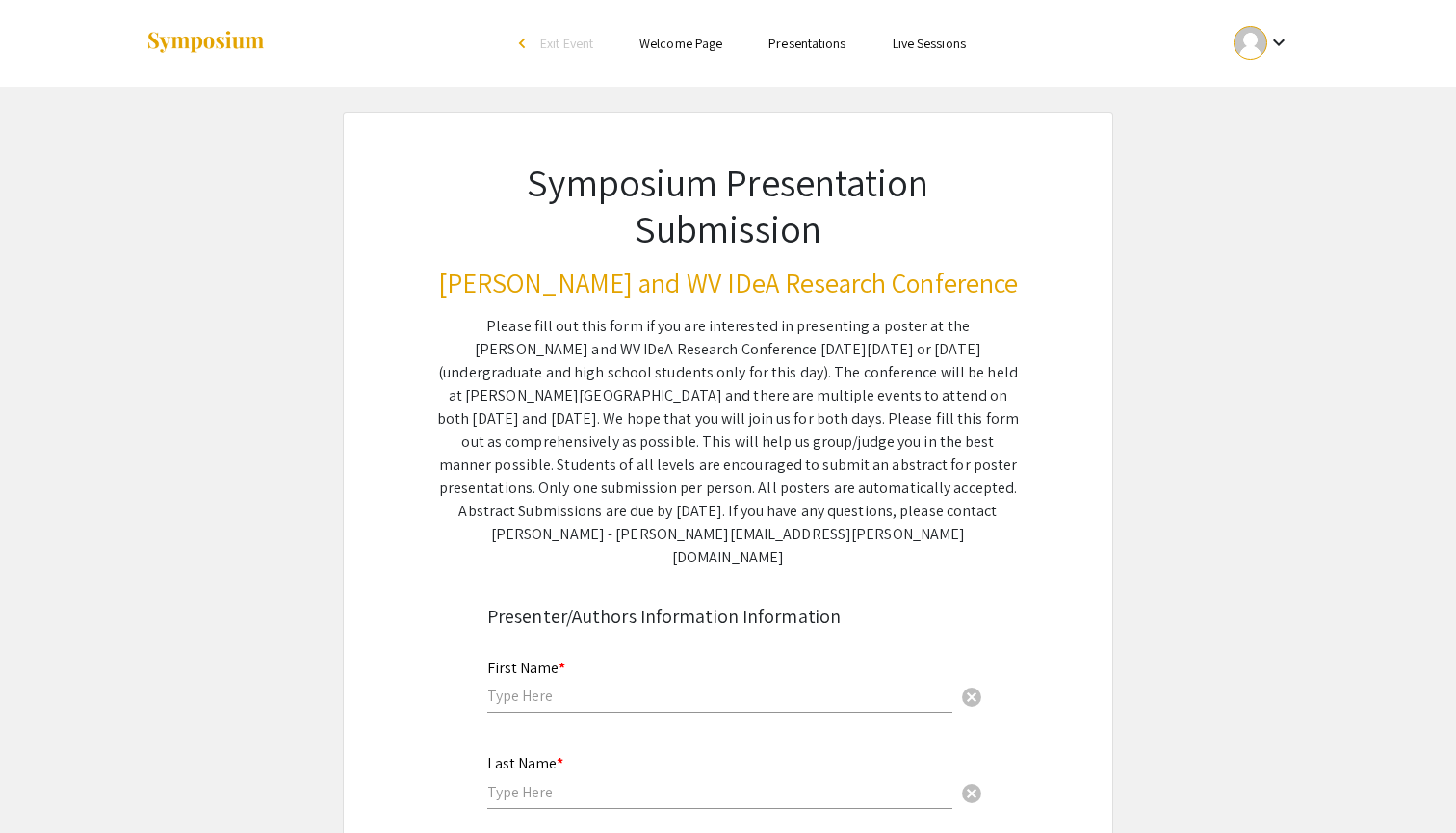
scroll to position [0, 0]
